Goal: Complete application form

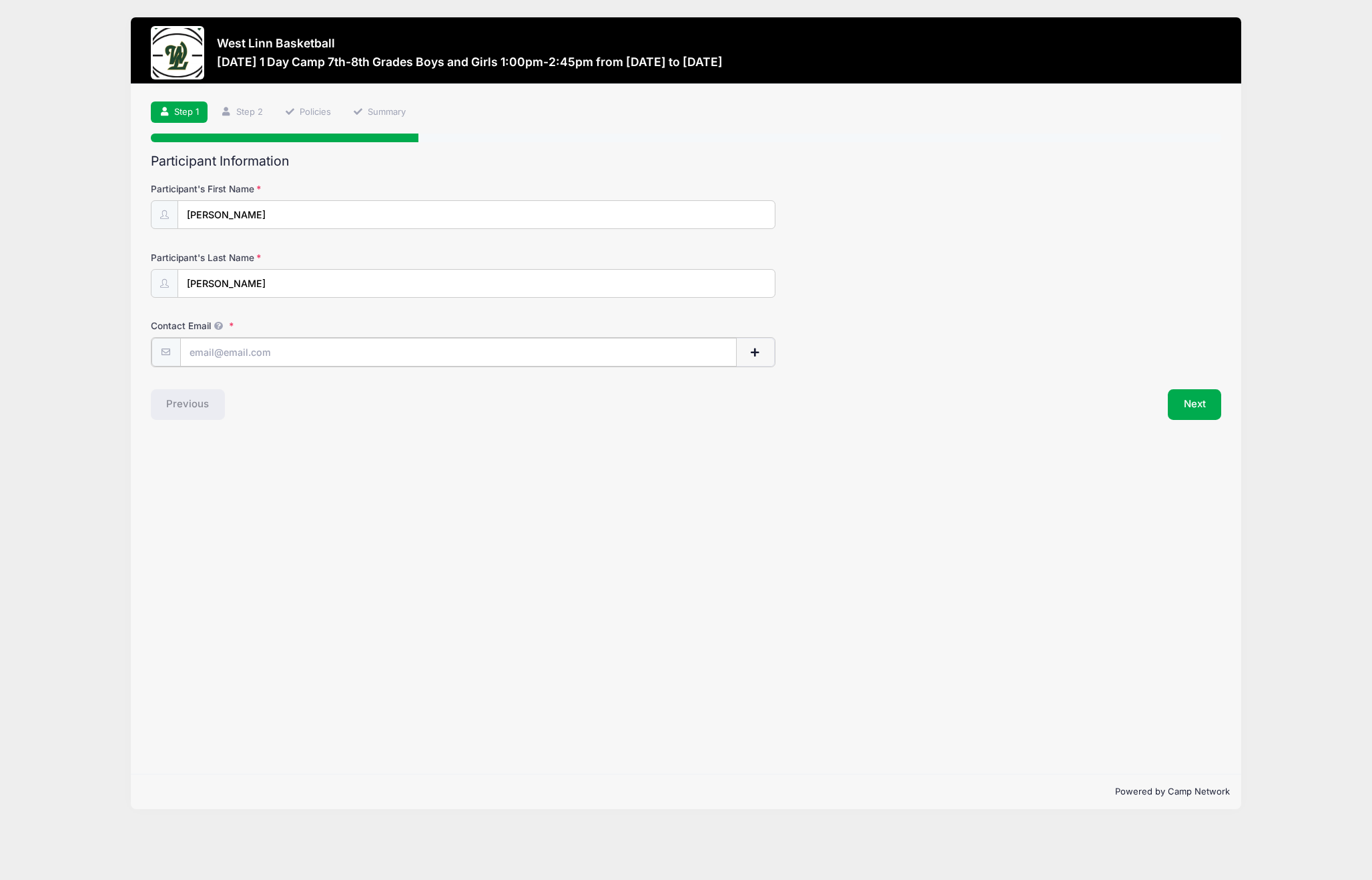
click at [317, 352] on input "Contact Email" at bounding box center [458, 352] width 556 height 29
type input "[EMAIL_ADDRESS][DOMAIN_NAME]"
click at [1185, 402] on button "Next" at bounding box center [1195, 402] width 54 height 31
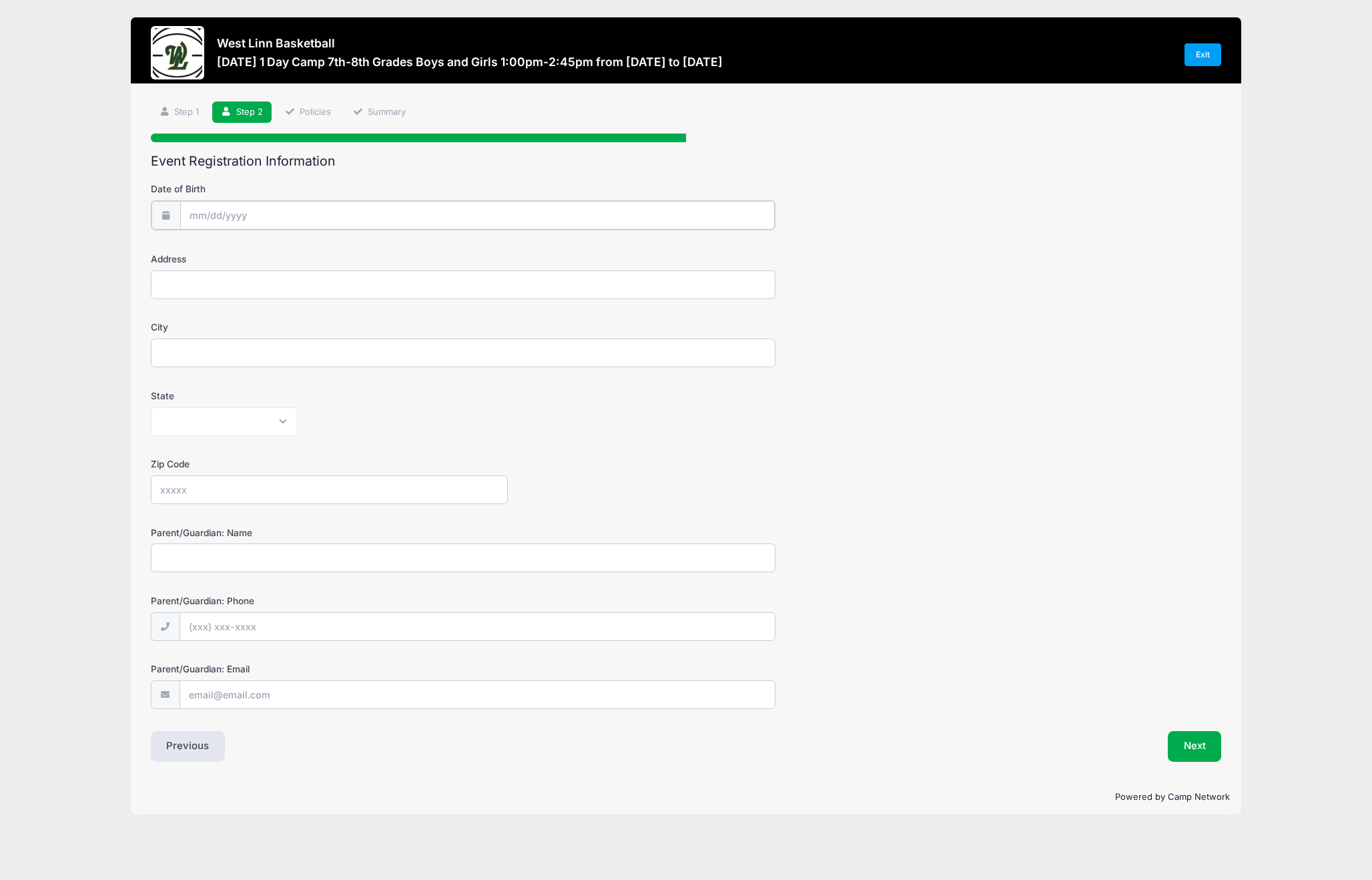
click at [267, 211] on input "Date of Birth" at bounding box center [477, 215] width 594 height 29
click at [252, 218] on input "Date of Birth" at bounding box center [477, 215] width 594 height 29
click at [320, 254] on span at bounding box center [322, 255] width 10 height 10
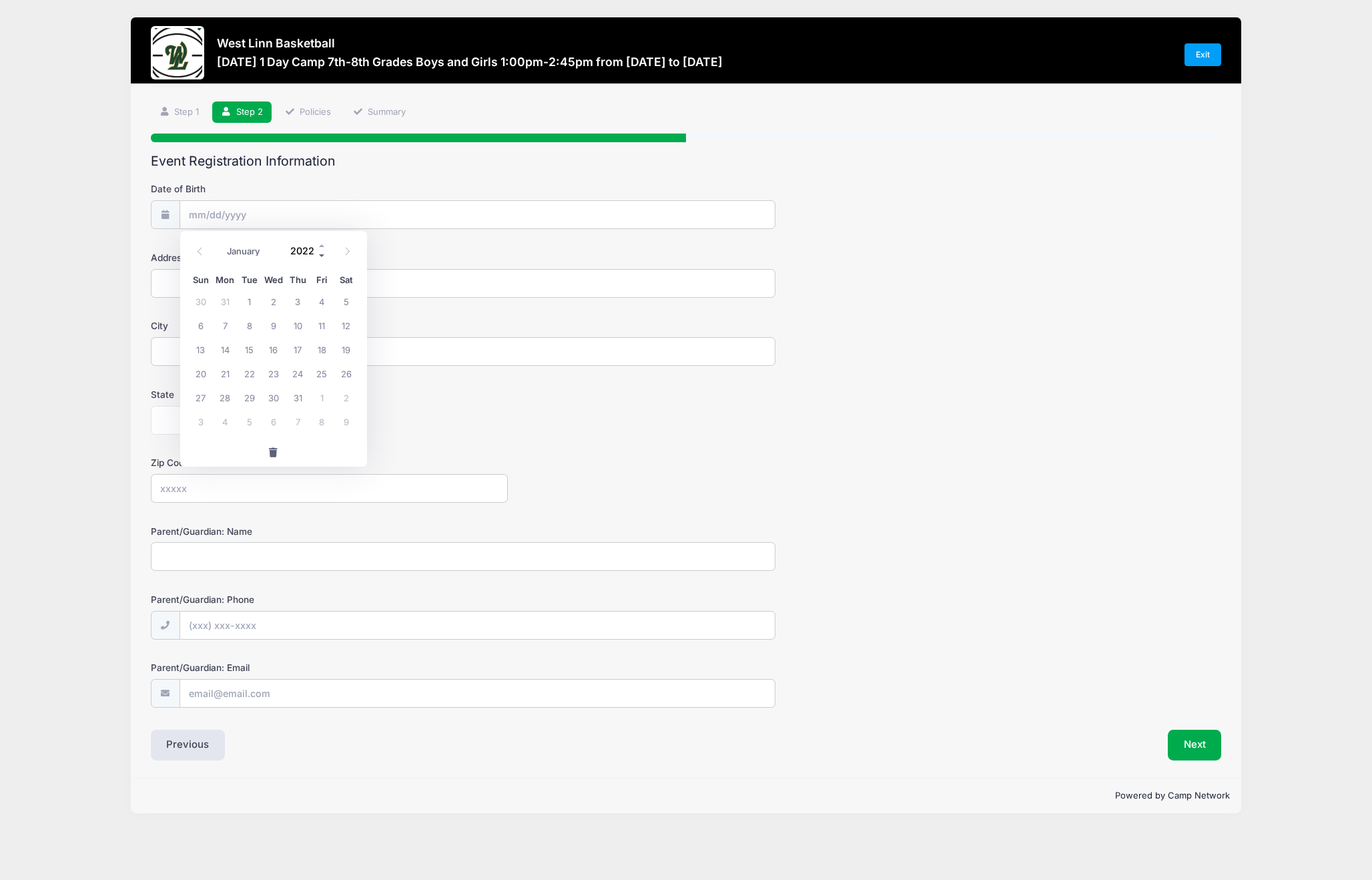
click at [320, 254] on span at bounding box center [322, 255] width 10 height 10
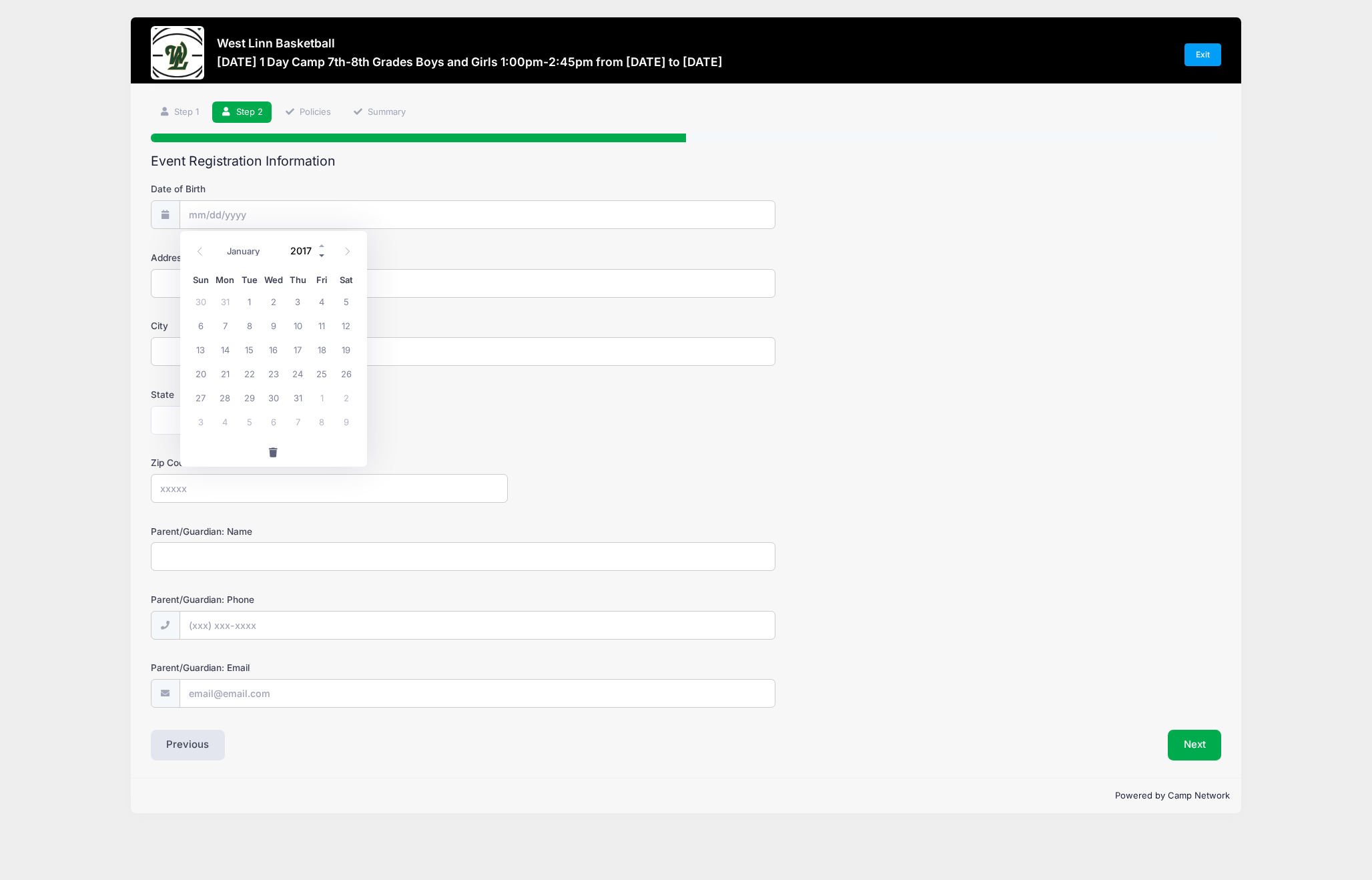
click at [320, 254] on span at bounding box center [322, 255] width 10 height 10
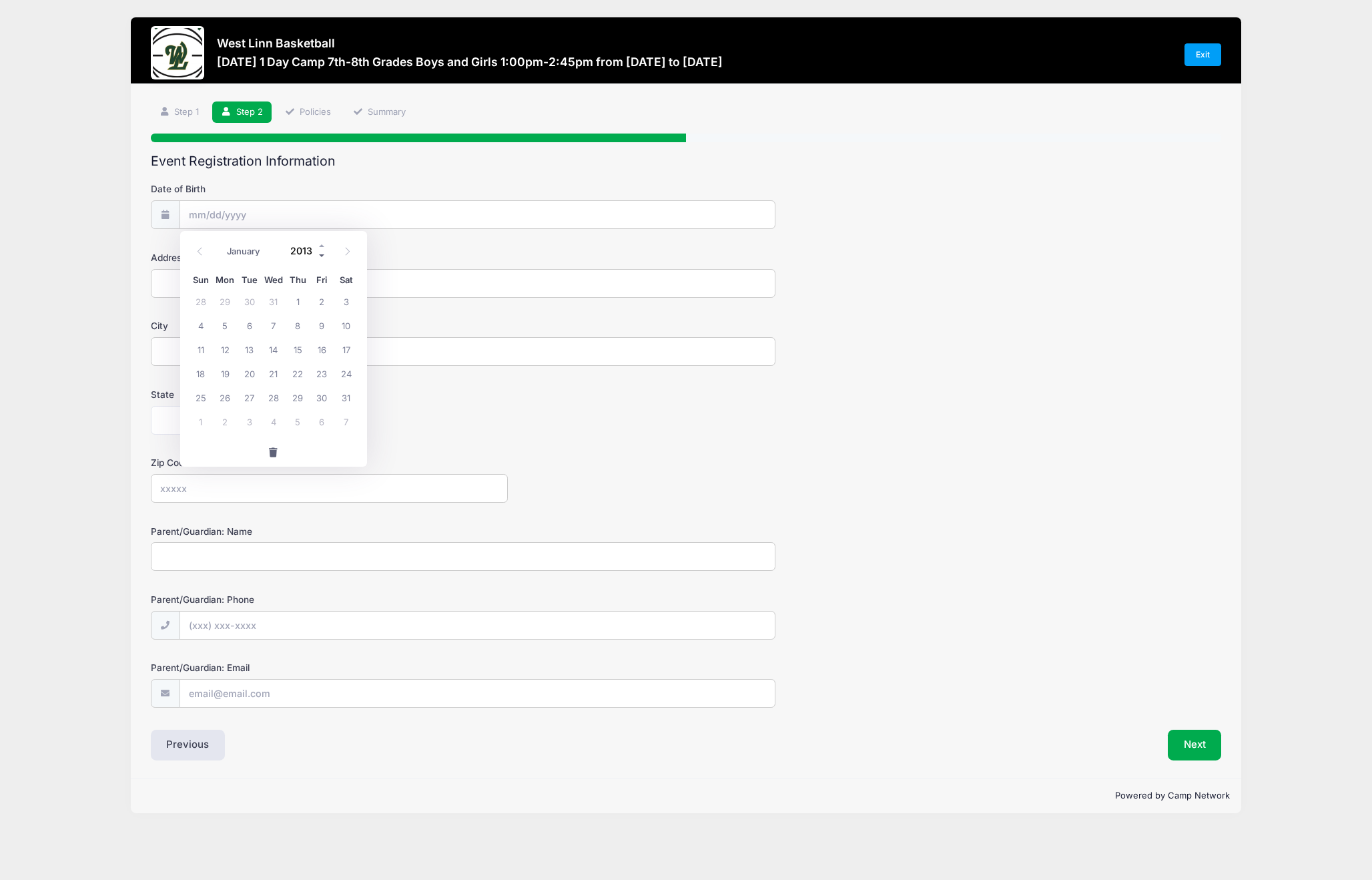
type input "2012"
click at [349, 248] on icon at bounding box center [347, 251] width 9 height 9
select select "8"
click at [274, 396] on span "26" at bounding box center [273, 397] width 24 height 24
type input "[DATE]"
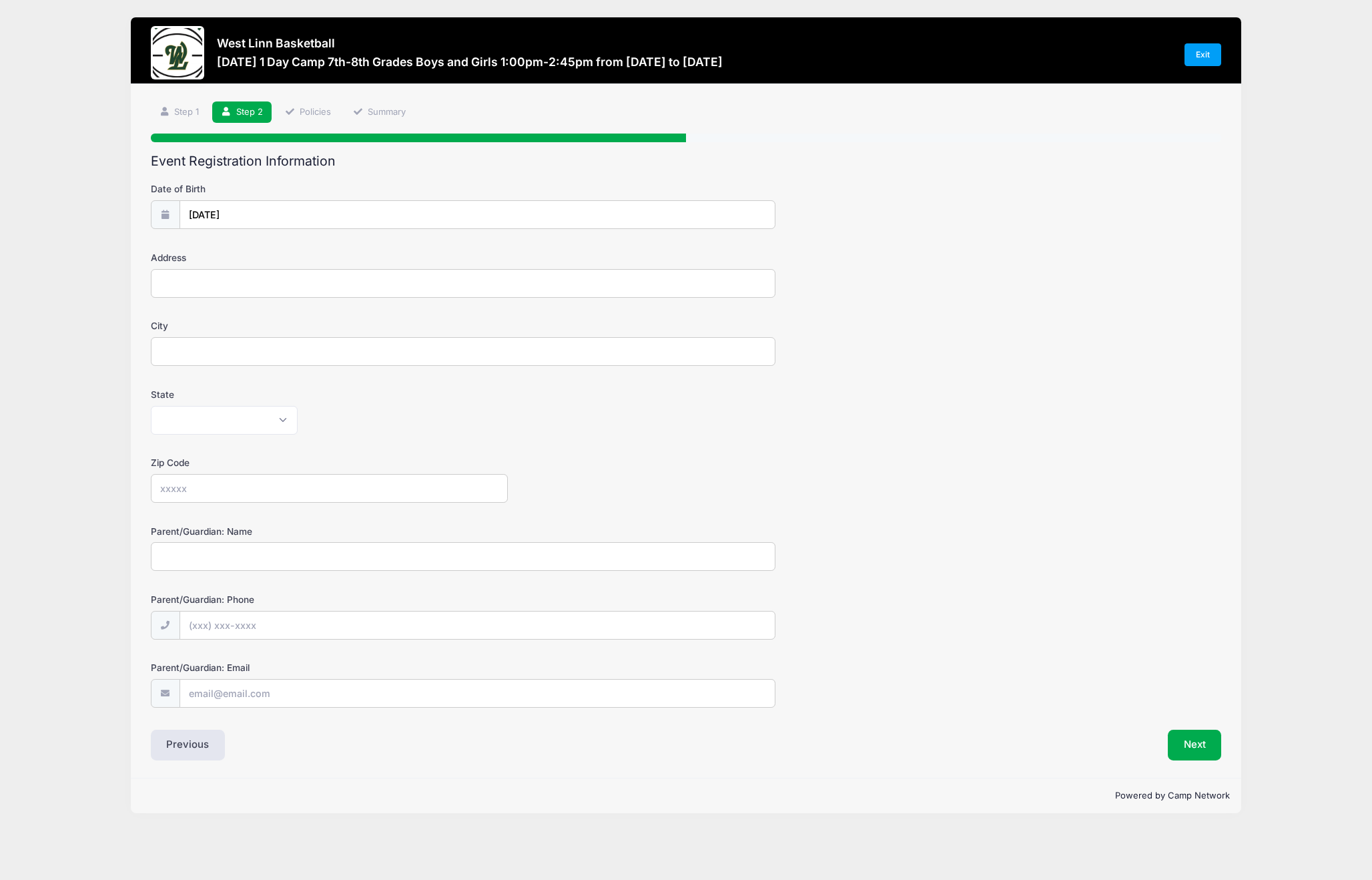
click at [227, 285] on input "Address" at bounding box center [463, 283] width 624 height 29
type input "[STREET_ADDRESS]"
type input "West Linn"
select select "OR"
type input "97068"
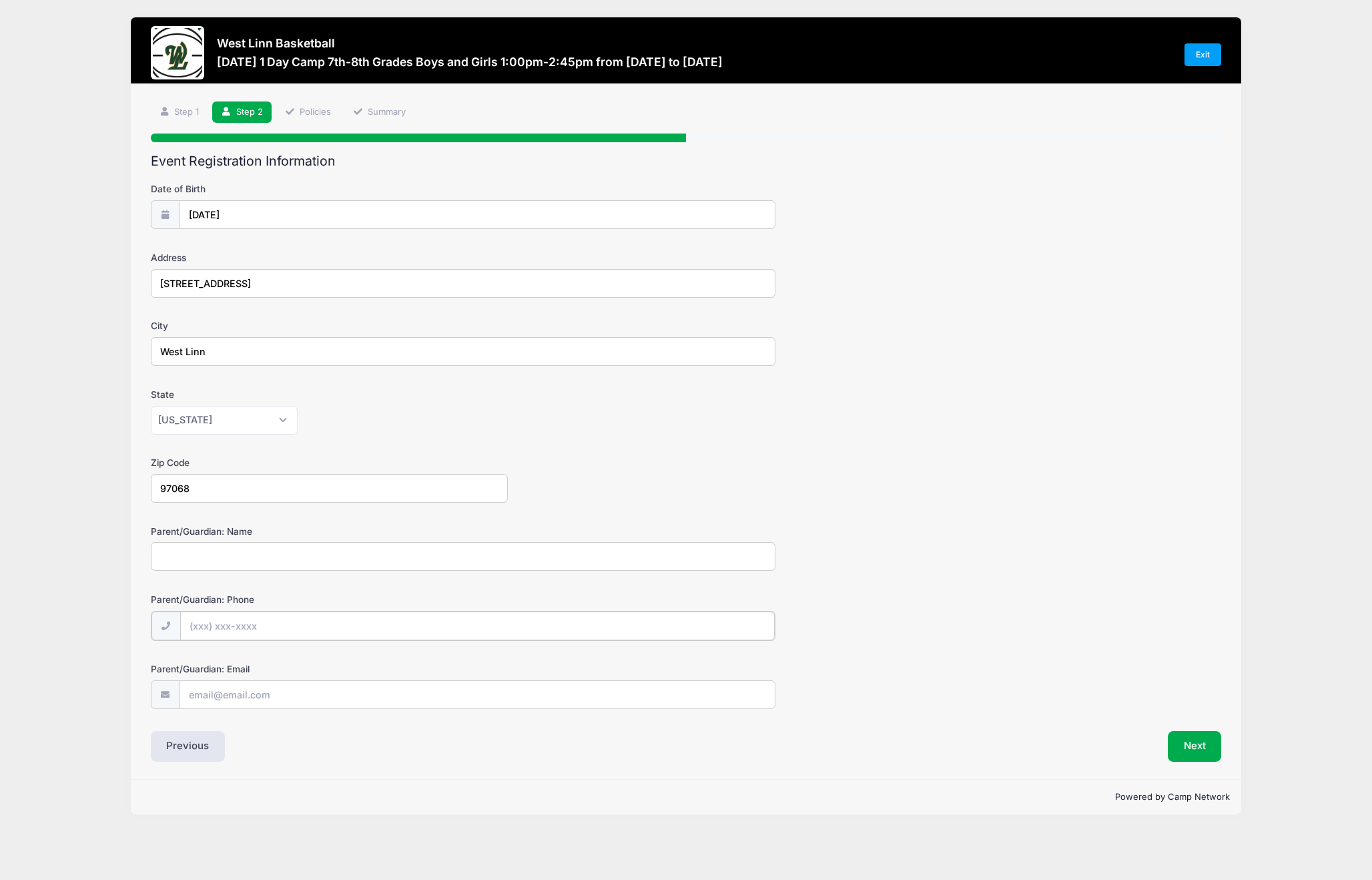
type input "[PHONE_NUMBER]"
type input "[EMAIL_ADDRESS][DOMAIN_NAME]"
click at [251, 562] on input "Parent/Guardian: Name" at bounding box center [463, 556] width 624 height 29
type input "[PERSON_NAME]"
click at [1191, 755] on button "Next" at bounding box center [1195, 744] width 54 height 31
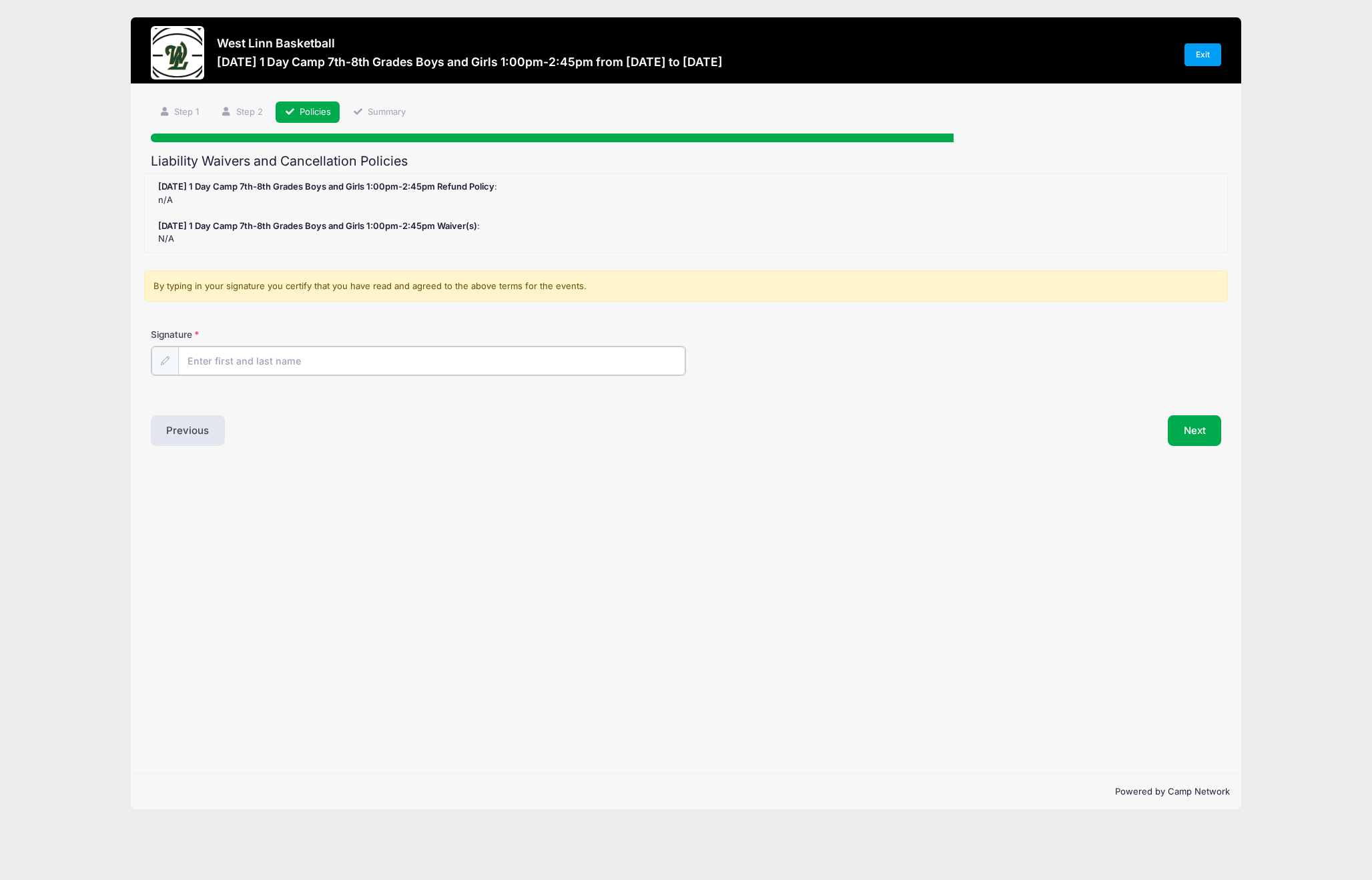
click at [251, 360] on input "Signature" at bounding box center [431, 361] width 507 height 29
click at [223, 358] on input "Signature" at bounding box center [431, 361] width 507 height 29
click at [699, 569] on div "Step 3 /7 Step 1 Step 2 Policies Summary Participant Information Participant's …" at bounding box center [686, 429] width 1110 height 690
click at [198, 362] on input "[PERSON_NAME]" at bounding box center [431, 361] width 507 height 29
type input "[PERSON_NAME]"
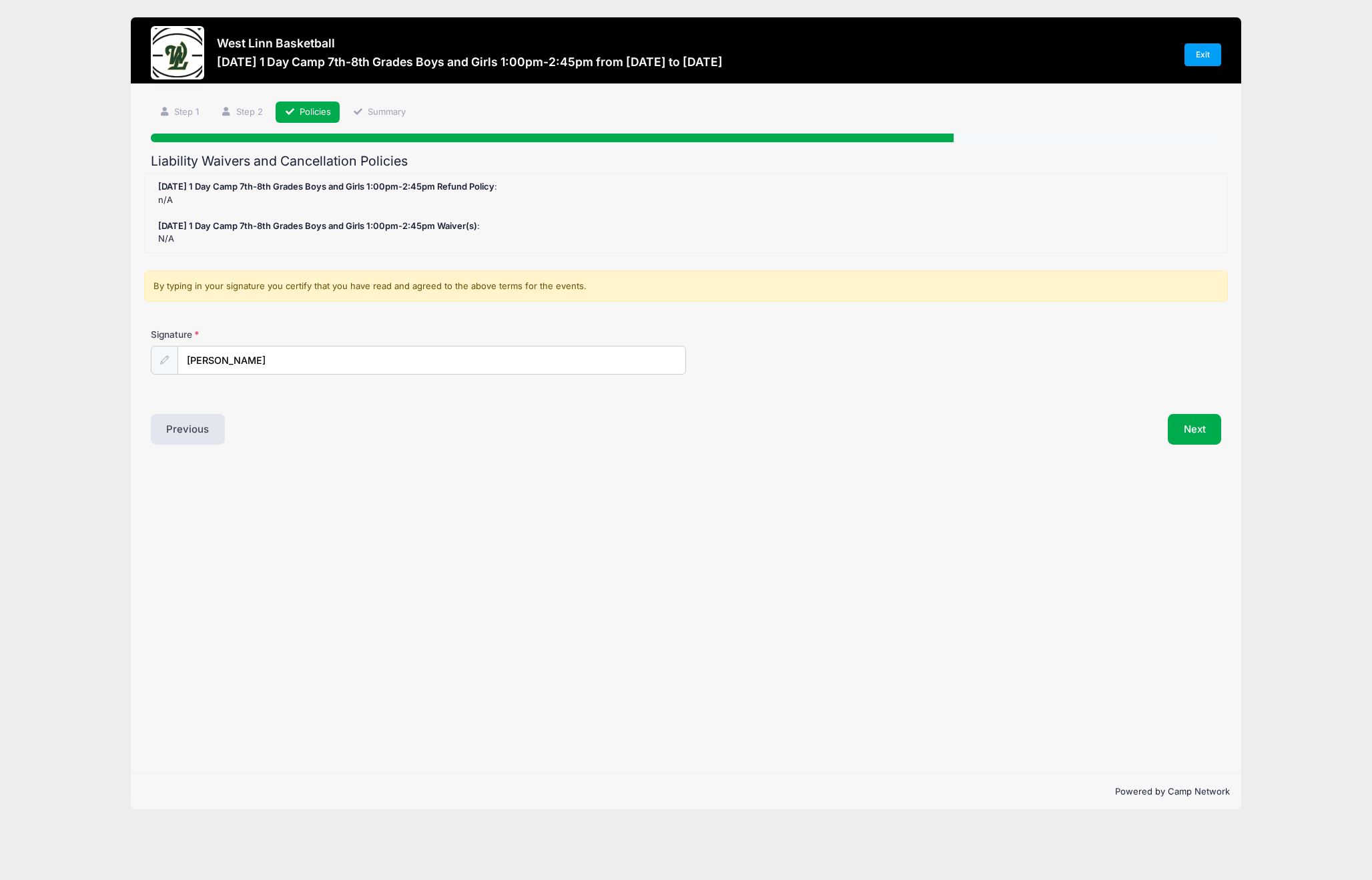
drag, startPoint x: 845, startPoint y: 441, endPoint x: 1083, endPoint y: 425, distance: 238.5
click at [857, 439] on div "Next" at bounding box center [956, 428] width 542 height 31
click at [1190, 425] on button "Next" at bounding box center [1195, 428] width 54 height 31
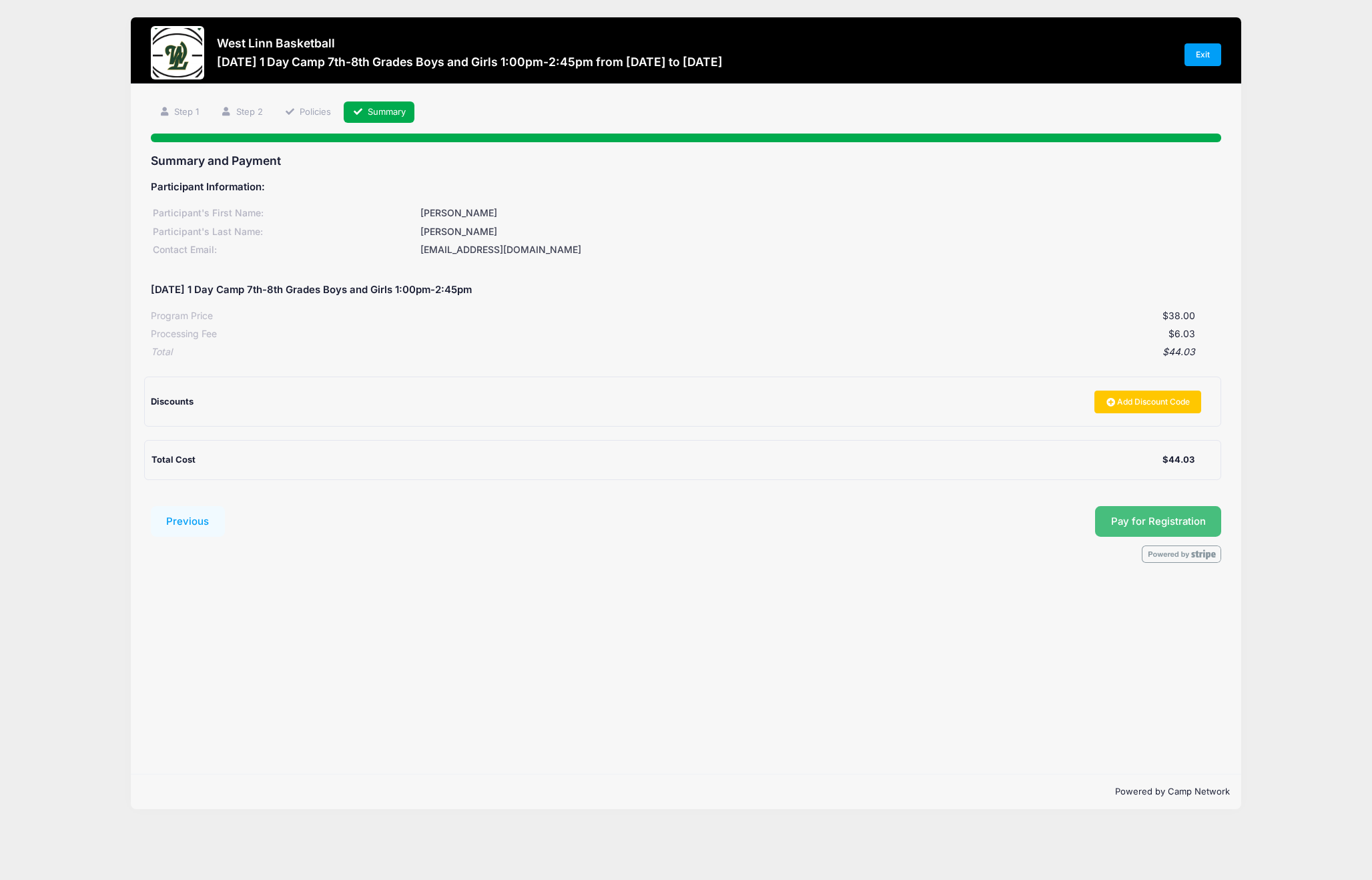
click at [1160, 518] on span "Pay for Registration" at bounding box center [1158, 522] width 95 height 12
